Goal: Task Accomplishment & Management: Complete application form

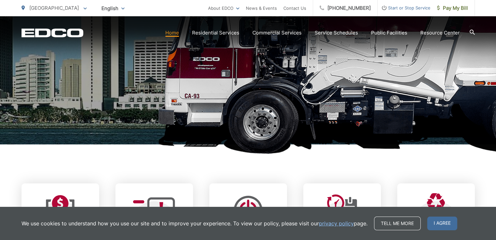
scroll to position [145, 0]
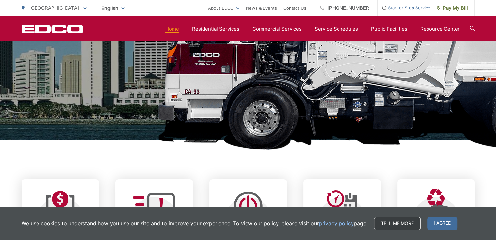
click at [397, 226] on link "Tell me more" at bounding box center [397, 224] width 47 height 14
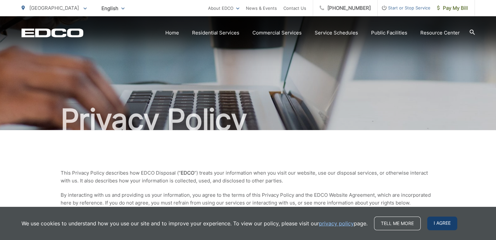
click at [438, 223] on span "I agree" at bounding box center [442, 224] width 30 height 14
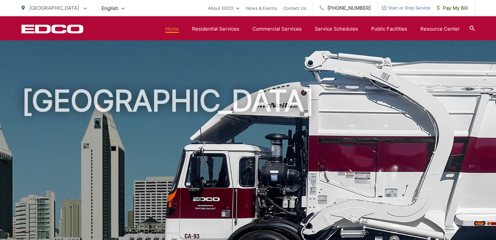
scroll to position [222, 0]
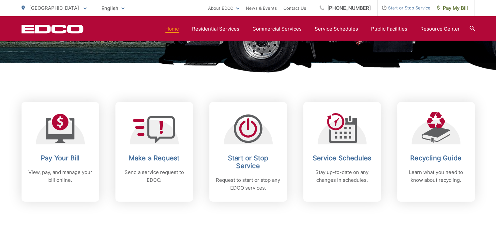
click at [322, 94] on div "Pay Your Bill View, pay, and manage your bill online. Make a Request Send a ser…" at bounding box center [248, 132] width 453 height 139
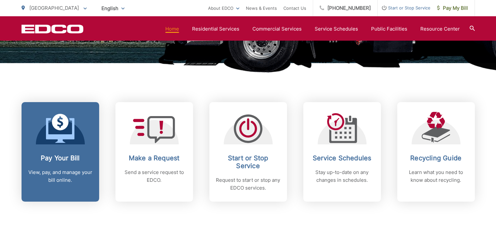
click at [55, 167] on div "Pay Your Bill View, pay, and manage your bill online." at bounding box center [60, 169] width 65 height 30
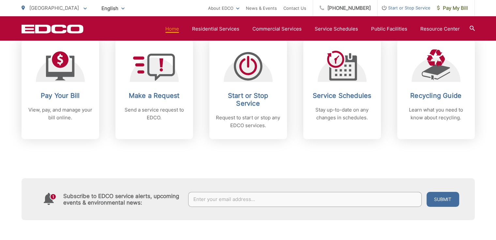
scroll to position [282, 0]
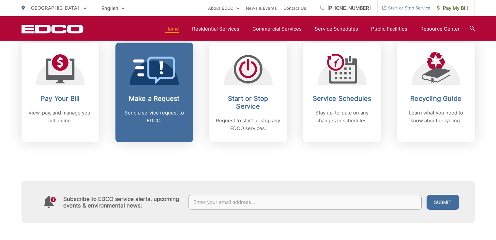
click at [148, 85] on link "Make a Request Send a service request to EDCO." at bounding box center [154, 93] width 78 height 100
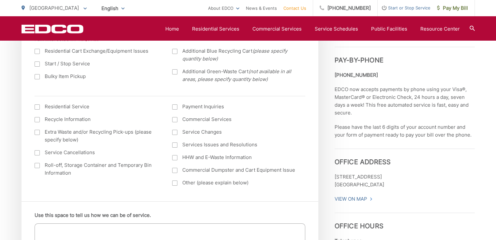
scroll to position [260, 0]
click at [38, 106] on div at bounding box center [37, 106] width 5 height 5
click at [0, 0] on input "I am interested in: (continued) *" at bounding box center [0, 0] width 0 height 0
click at [174, 183] on div at bounding box center [174, 182] width 5 height 5
click at [0, 0] on input "Other (please explain below)" at bounding box center [0, 0] width 0 height 0
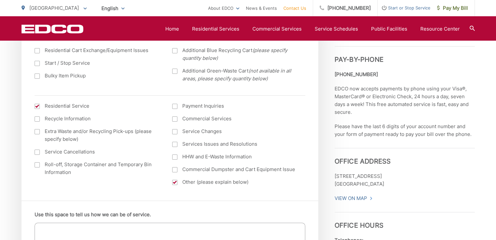
click at [175, 145] on div at bounding box center [174, 144] width 5 height 5
click at [0, 0] on input "Services Issues and Resolutions" at bounding box center [0, 0] width 0 height 0
click at [176, 182] on div at bounding box center [174, 182] width 5 height 5
click at [0, 0] on input "Other (please explain below)" at bounding box center [0, 0] width 0 height 0
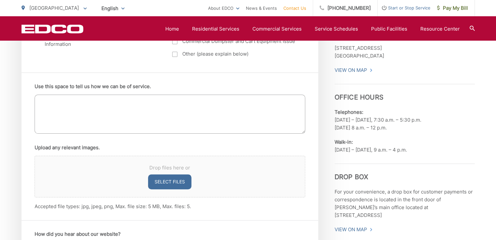
scroll to position [389, 0]
click at [126, 107] on textarea "Use this space to tell us how we can be of service." at bounding box center [170, 113] width 270 height 39
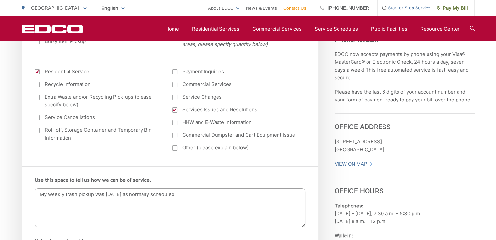
scroll to position [295, 0]
type textarea "M"
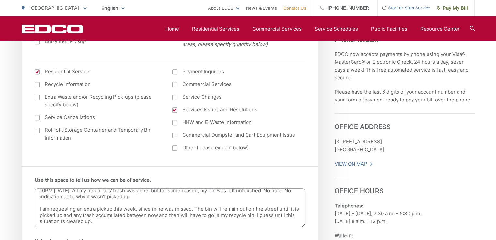
scroll to position [18, 0]
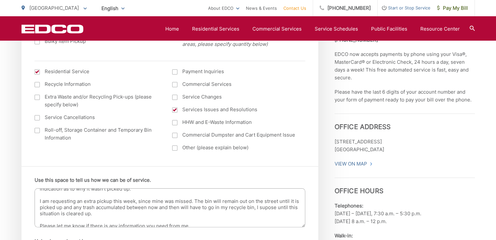
click at [273, 209] on textarea "My trash was not picked up today (27AUG2025) as normally scheduled. It was plac…" at bounding box center [170, 208] width 270 height 39
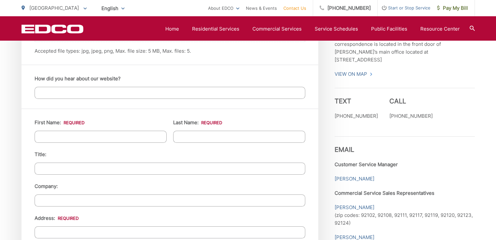
scroll to position [544, 0]
type textarea "My trash was not picked up today (27AUG2025) as normally scheduled. It was plac…"
click at [117, 133] on input "First Name: *" at bounding box center [101, 137] width 132 height 12
type input "Kevin"
type input "Smith"
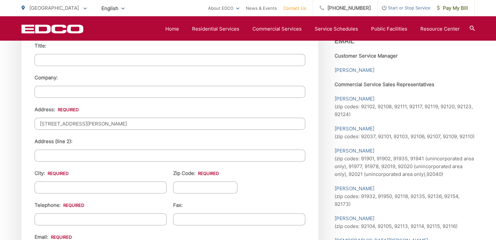
scroll to position [654, 0]
type input "2746 Bancroft Dr"
click at [73, 186] on input "City: *" at bounding box center [101, 187] width 132 height 12
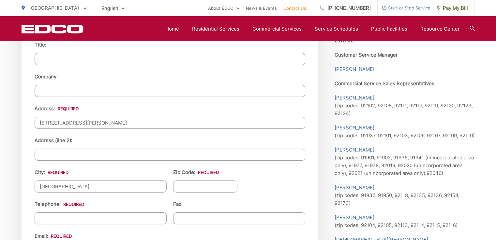
type input "[GEOGRAPHIC_DATA]"
type input "91977"
click at [51, 215] on input "(___) ___-____" at bounding box center [101, 219] width 132 height 12
type input "(937) 403-7820"
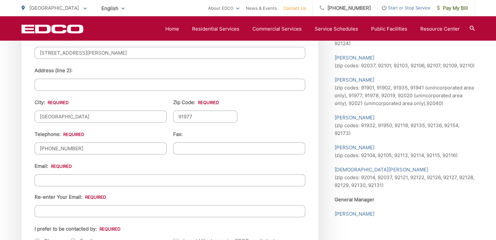
click at [93, 176] on input "Email *" at bounding box center [170, 181] width 270 height 12
type input "ksmith16@gmail.com"
type input "9374037820"
type input "ksmith16@gmail.com"
type input "(937) 403-7820"
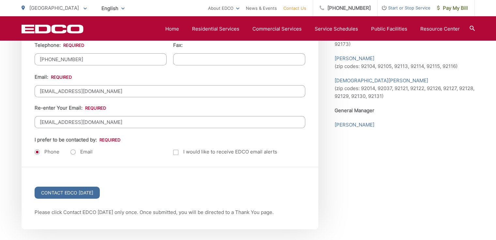
scroll to position [814, 0]
click at [73, 150] on label "Email" at bounding box center [81, 151] width 22 height 7
radio input "true"
click at [79, 190] on input "Contact EDCO Today" at bounding box center [67, 192] width 65 height 12
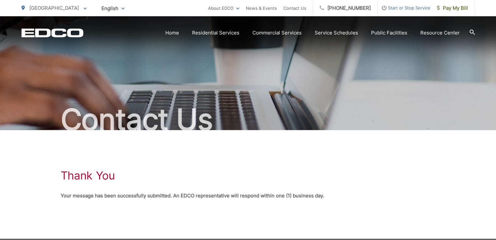
scroll to position [39, 0]
